Goal: Information Seeking & Learning: Find specific fact

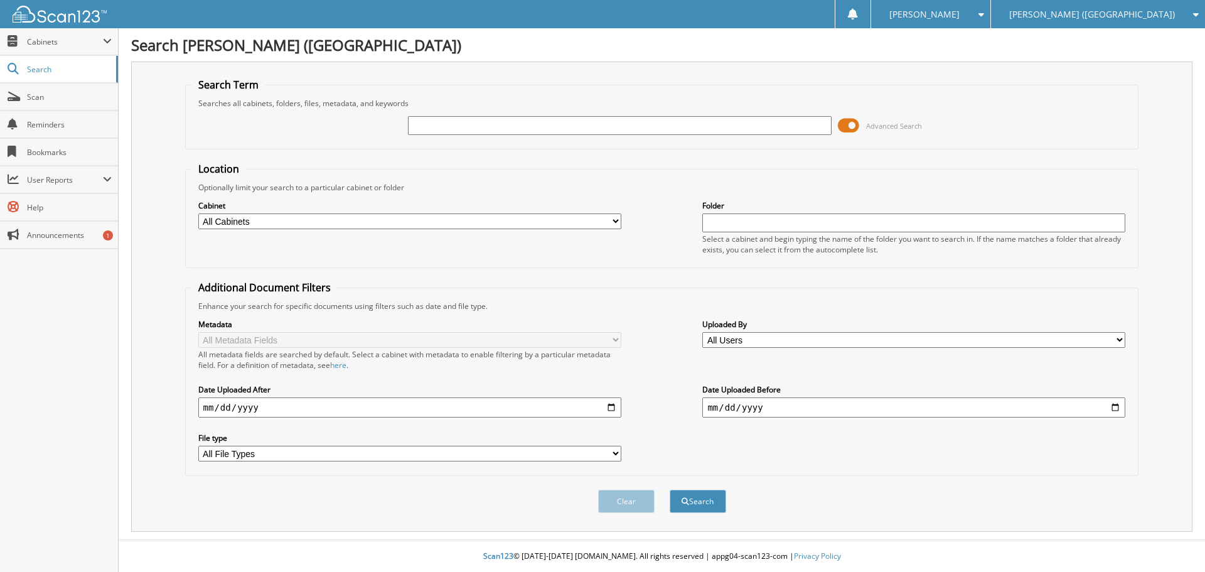
click at [533, 126] on input "text" at bounding box center [619, 125] width 423 height 19
type input "norbut"
click at [670, 490] on button "Search" at bounding box center [698, 501] width 56 height 23
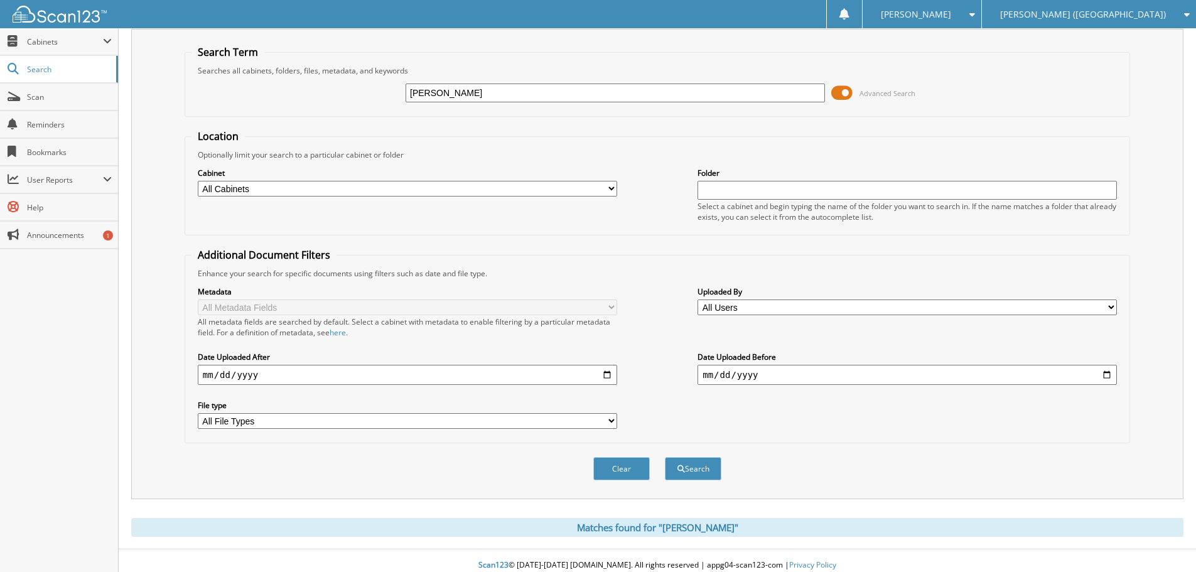
scroll to position [42, 0]
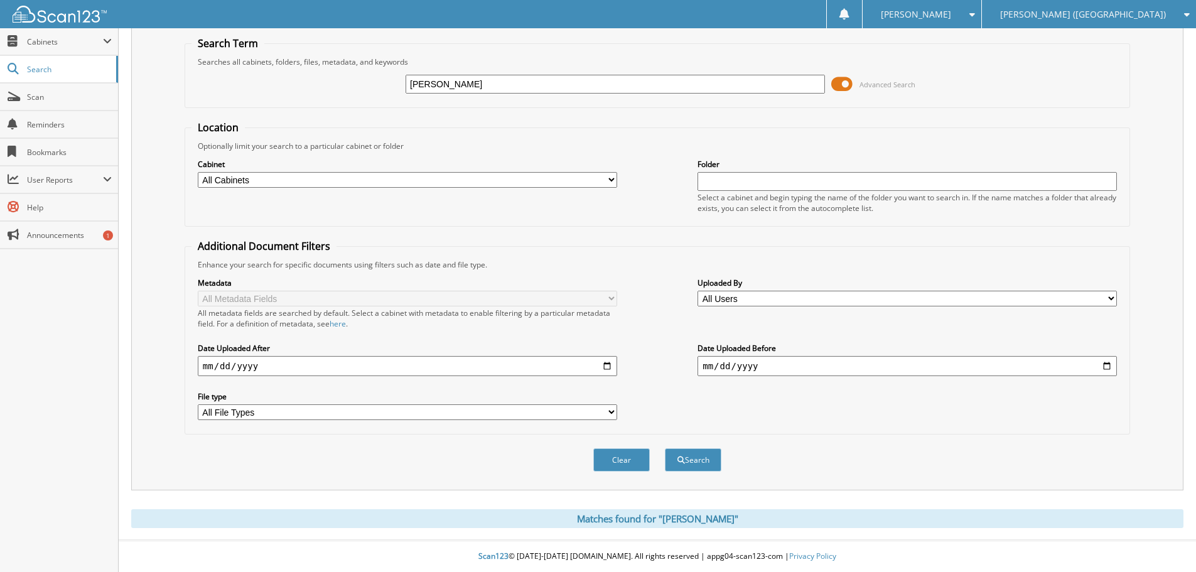
drag, startPoint x: 427, startPoint y: 83, endPoint x: 493, endPoint y: 79, distance: 65.4
click at [493, 79] on input "norbut" at bounding box center [615, 84] width 419 height 19
type input "[PERSON_NAME]"
click at [665, 448] on button "Search" at bounding box center [693, 459] width 56 height 23
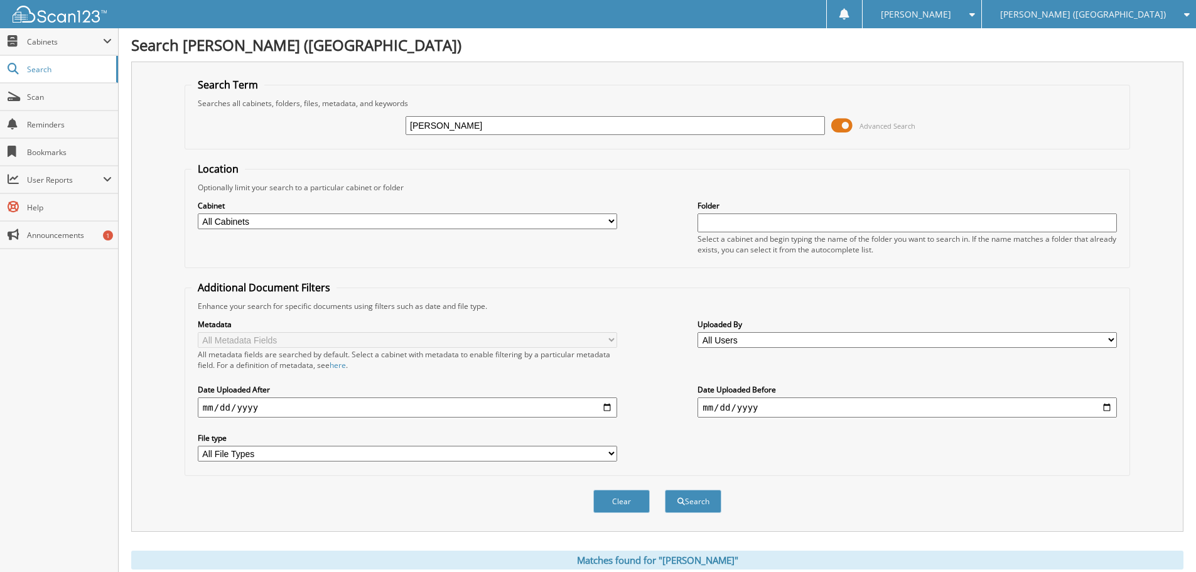
click at [640, 286] on fieldset "Additional Document Filters Enhance your search for specific documents using fi…" at bounding box center [657, 378] width 945 height 195
